Goal: Check status: Check status

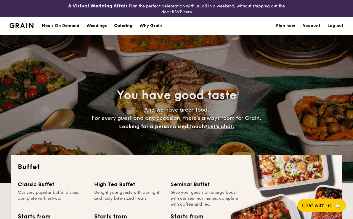
select select
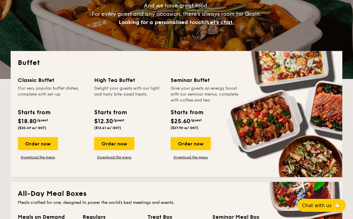
scroll to position [128, 0]
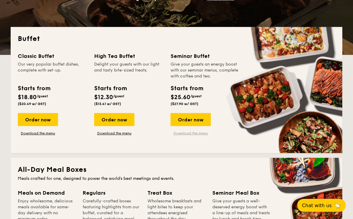
click at [190, 133] on link "Download the menu" at bounding box center [191, 133] width 40 height 5
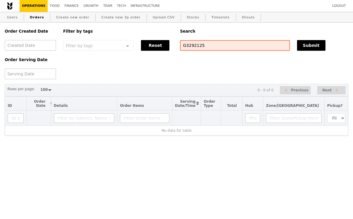
select select "100"
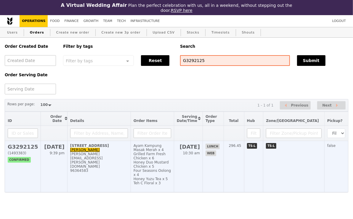
click at [105, 168] on div "96364583" at bounding box center [99, 170] width 58 height 4
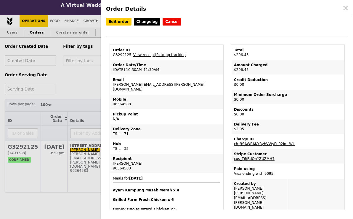
click at [121, 53] on td "Order ID G3292125 – View receipt | Pickupp tracking" at bounding box center [166, 52] width 112 height 14
copy td "G3292125"
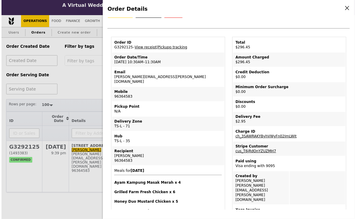
scroll to position [11, 0]
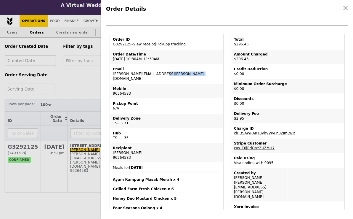
drag, startPoint x: 150, startPoint y: 73, endPoint x: 111, endPoint y: 73, distance: 38.8
click at [111, 73] on td "Email amy.chua@kone.com" at bounding box center [166, 73] width 112 height 19
copy td "amy.chua@kone.com"
